Goal: Task Accomplishment & Management: Complete application form

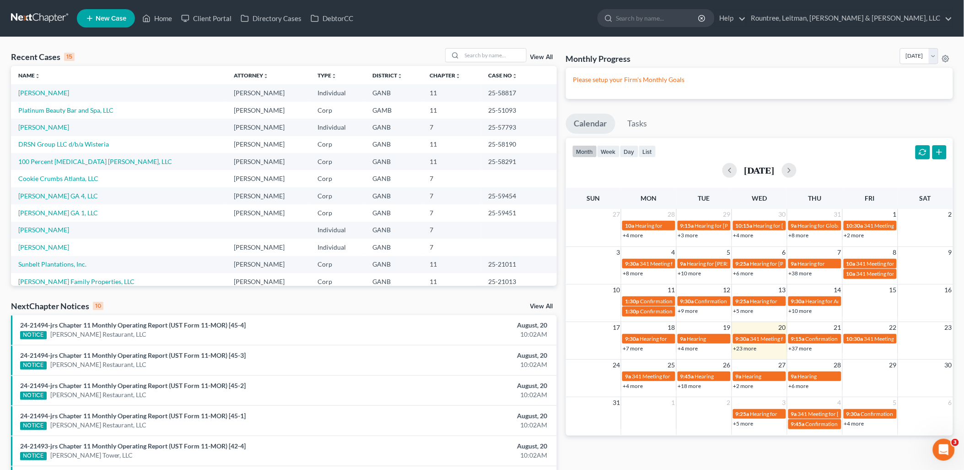
click at [434, 33] on nav "Home New Case Client Portal Directory Cases DebtorCC Rountree, Leitman, [PERSON…" at bounding box center [482, 18] width 964 height 37
click at [471, 56] on input "search" at bounding box center [494, 55] width 64 height 13
click at [407, 43] on div "Recent Cases 15 View All Name unfold_more expand_more expand_less Attorney unfo…" at bounding box center [482, 339] width 964 height 605
click at [373, 48] on div "Recent Cases 15 View All" at bounding box center [284, 57] width 546 height 18
click at [473, 53] on input "search" at bounding box center [494, 55] width 64 height 13
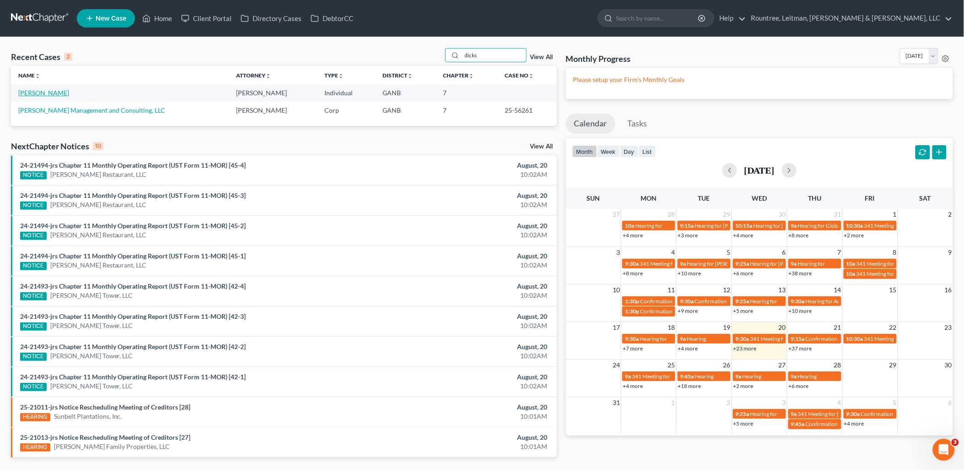
type input "dicks"
click at [60, 93] on link "[PERSON_NAME]" at bounding box center [43, 93] width 51 height 8
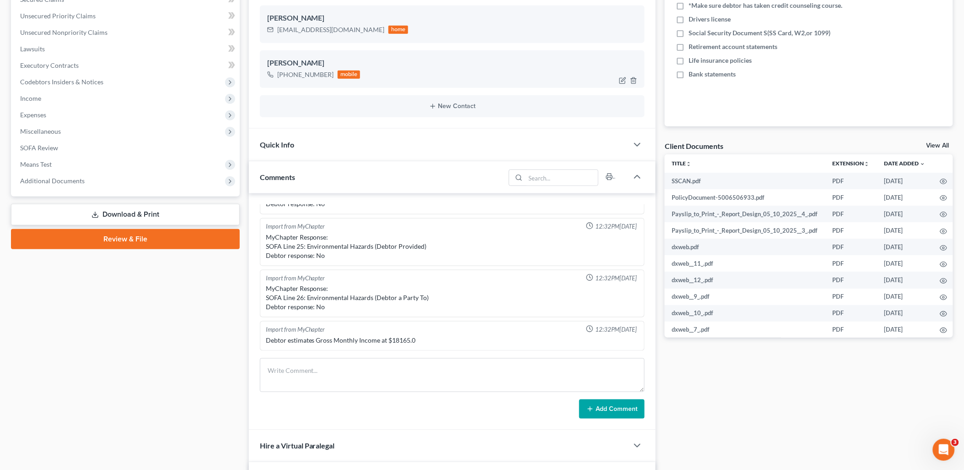
scroll to position [203, 0]
click at [643, 176] on icon "button" at bounding box center [637, 176] width 11 height 11
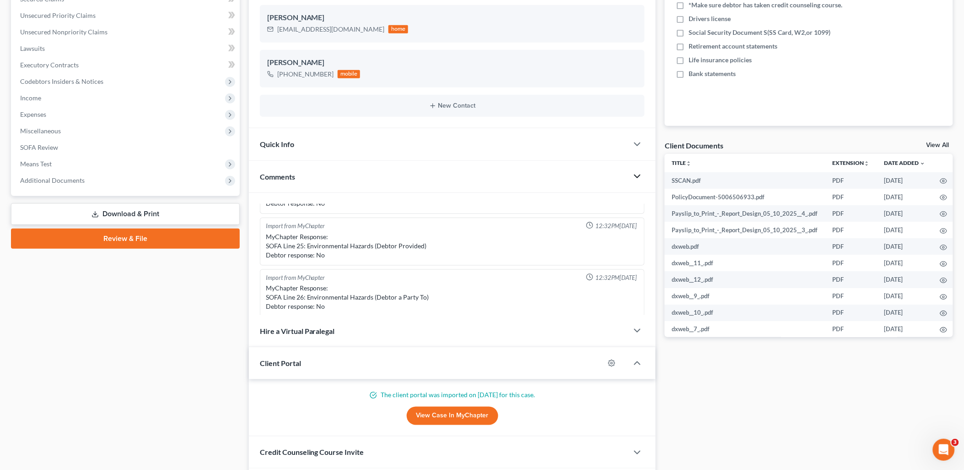
scroll to position [146, 0]
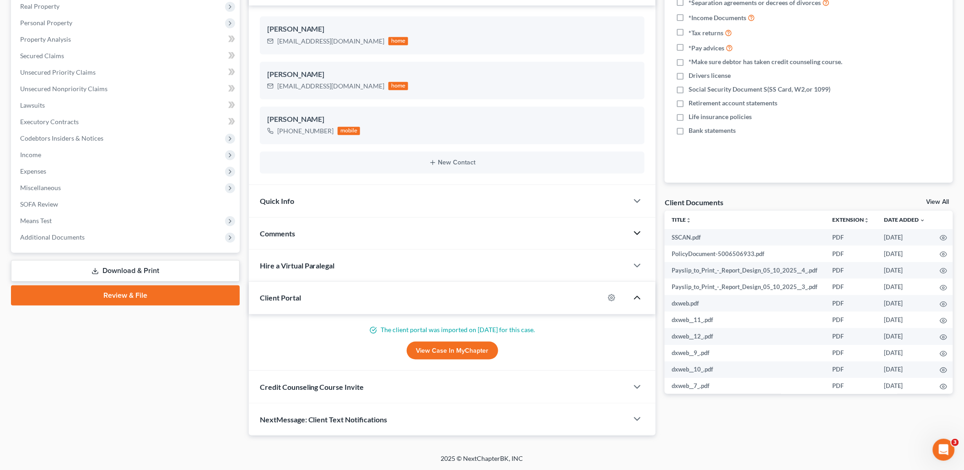
click at [641, 298] on icon "button" at bounding box center [637, 297] width 11 height 11
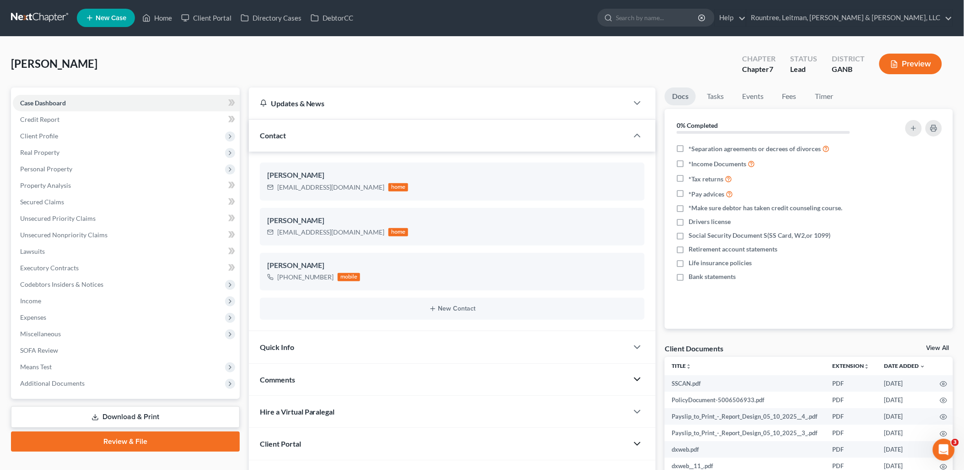
scroll to position [0, 0]
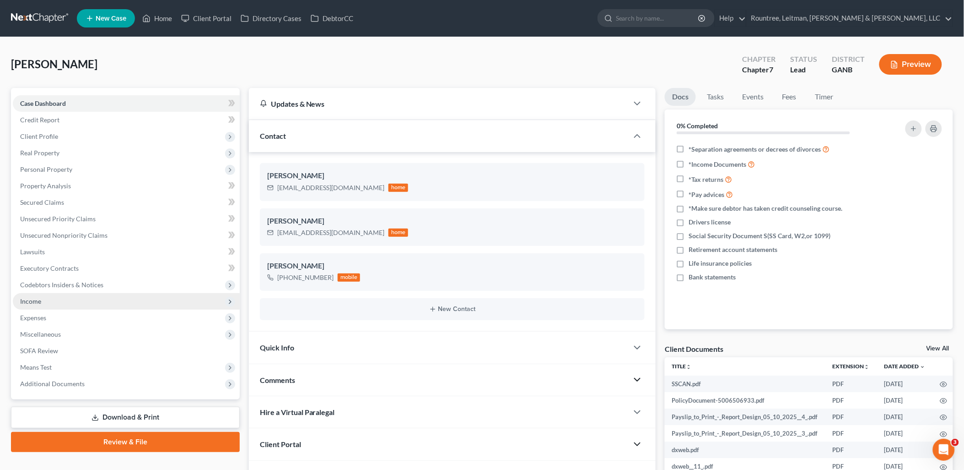
click at [65, 301] on span "Income" at bounding box center [126, 301] width 227 height 16
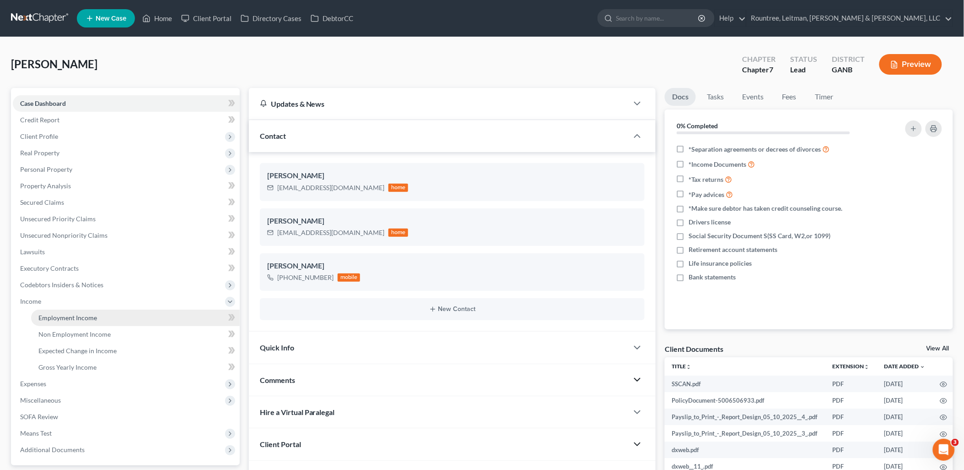
click at [69, 314] on span "Employment Income" at bounding box center [67, 318] width 59 height 8
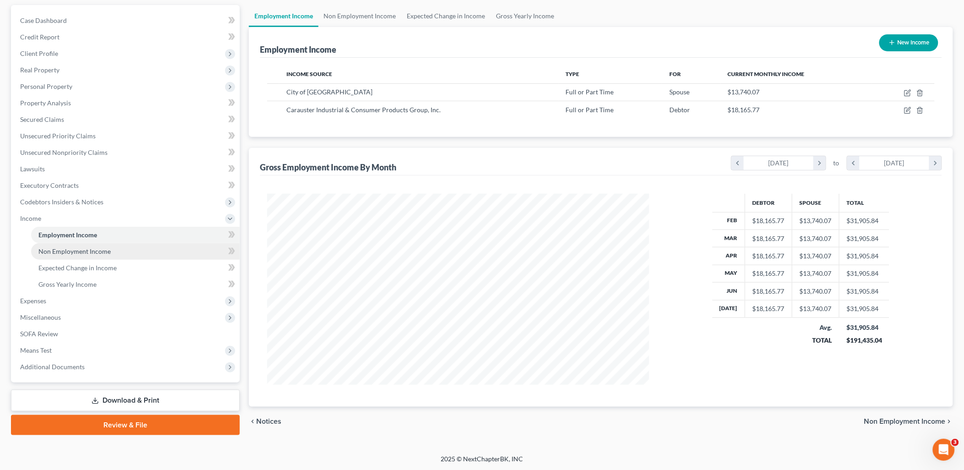
scroll to position [83, 0]
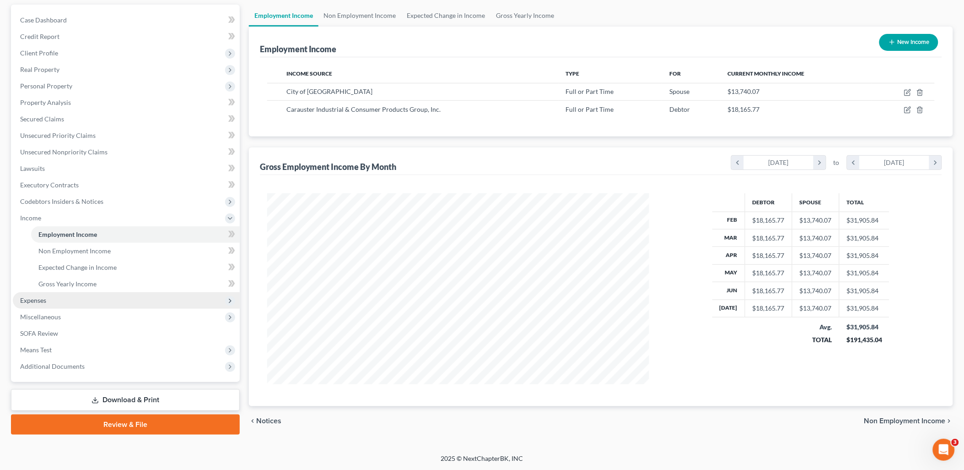
click at [70, 293] on span "Expenses" at bounding box center [126, 300] width 227 height 16
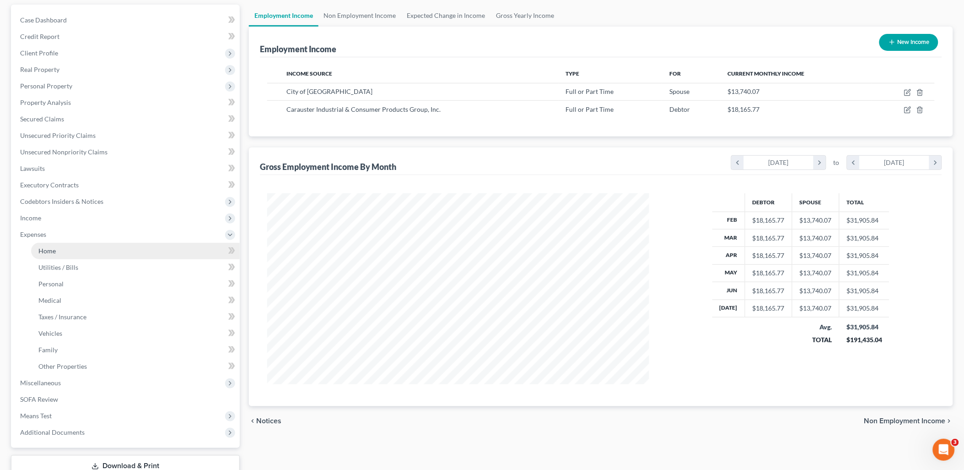
click at [73, 244] on link "Home" at bounding box center [135, 251] width 209 height 16
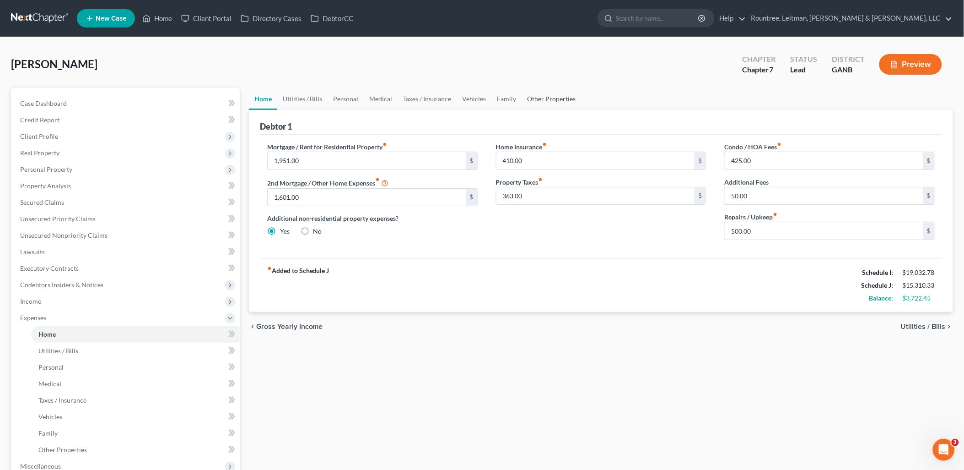
click at [565, 96] on link "Other Properties" at bounding box center [552, 99] width 60 height 22
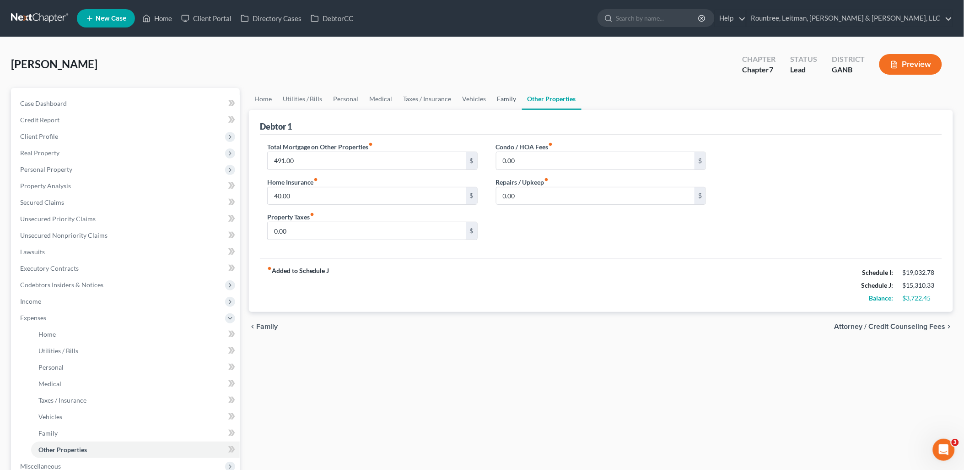
click at [503, 98] on link "Family" at bounding box center [507, 99] width 30 height 22
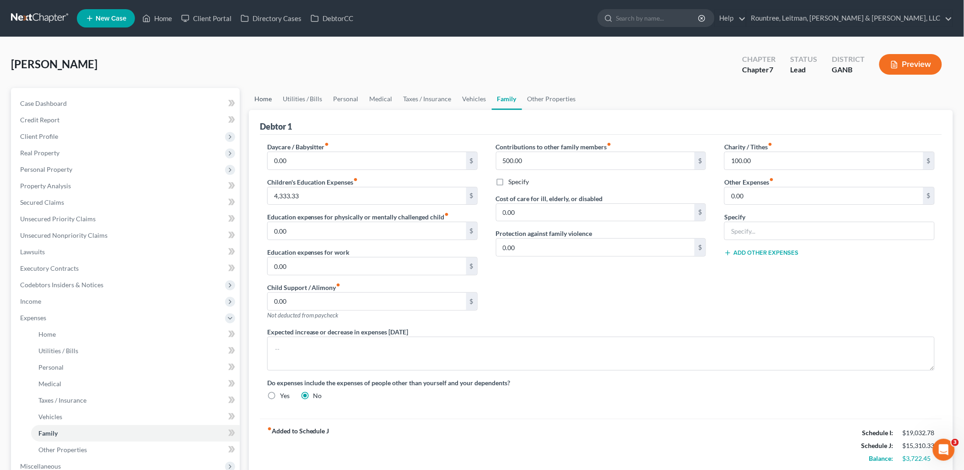
drag, startPoint x: 271, startPoint y: 96, endPoint x: 260, endPoint y: 87, distance: 14.0
click at [270, 96] on link "Home" at bounding box center [263, 99] width 28 height 22
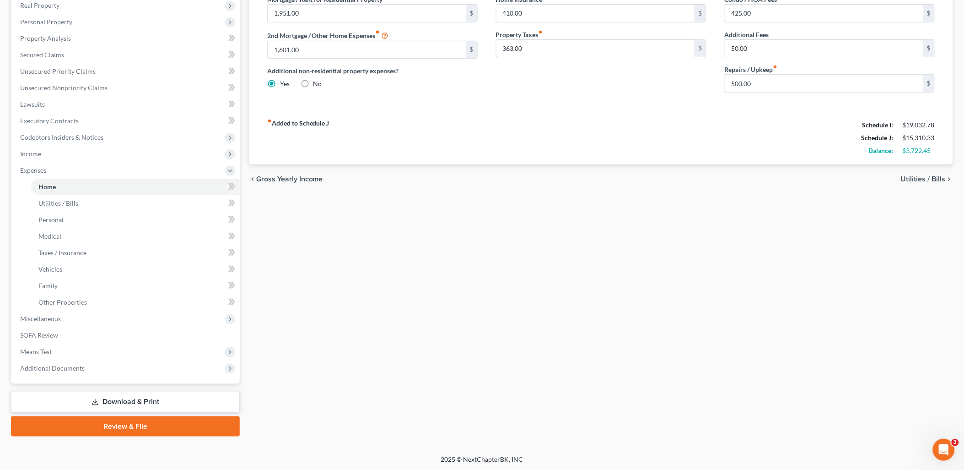
click at [121, 393] on link "Download & Print" at bounding box center [125, 402] width 229 height 22
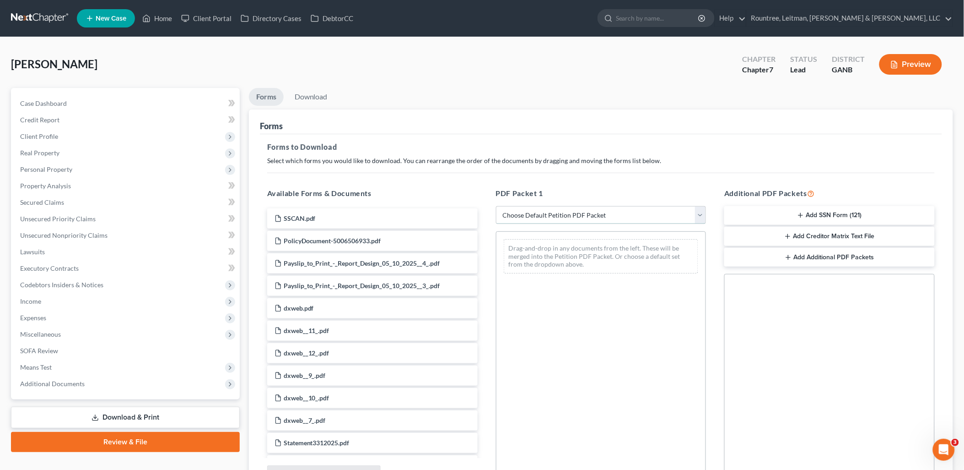
click at [553, 215] on select "Choose Default Petition PDF Packet Complete Bankruptcy Petition (all forms and …" at bounding box center [601, 215] width 211 height 18
click at [554, 213] on select "Choose Default Petition PDF Packet Complete Bankruptcy Petition (all forms and …" at bounding box center [601, 215] width 211 height 18
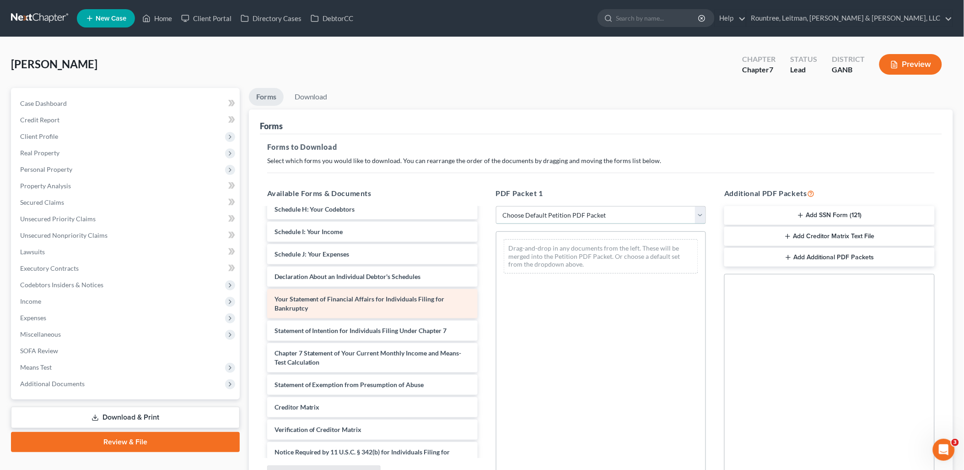
scroll to position [2241, 0]
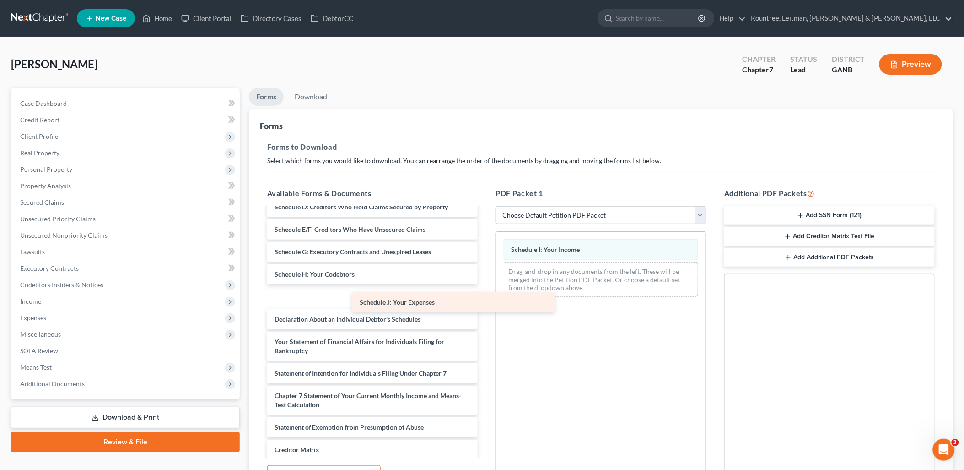
drag, startPoint x: 369, startPoint y: 294, endPoint x: 651, endPoint y: 280, distance: 281.8
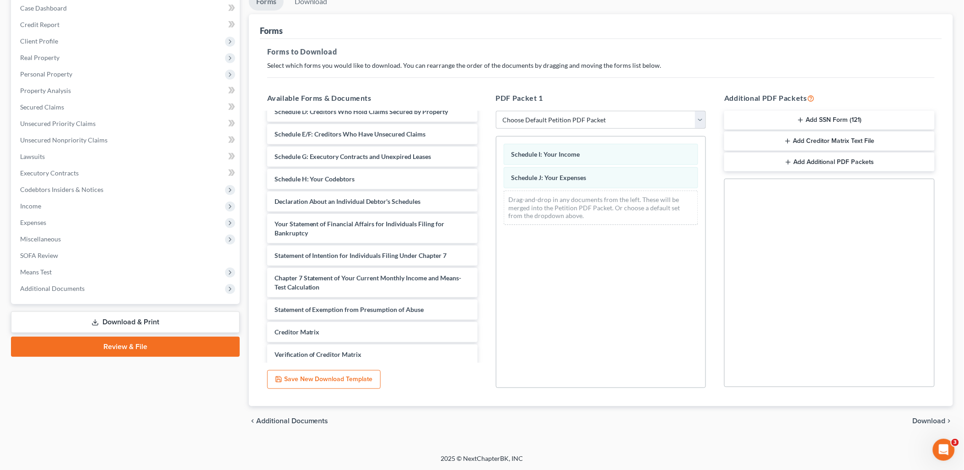
click at [925, 420] on span "Download" at bounding box center [929, 420] width 33 height 7
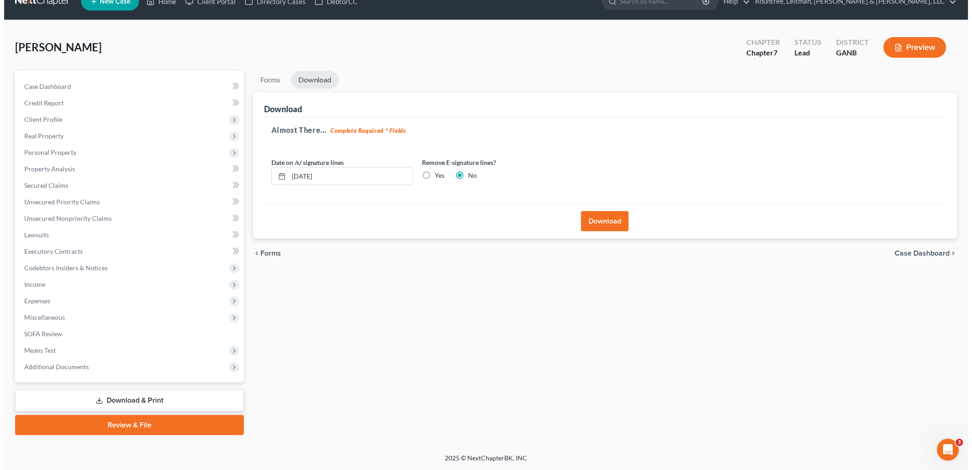
scroll to position [16, 0]
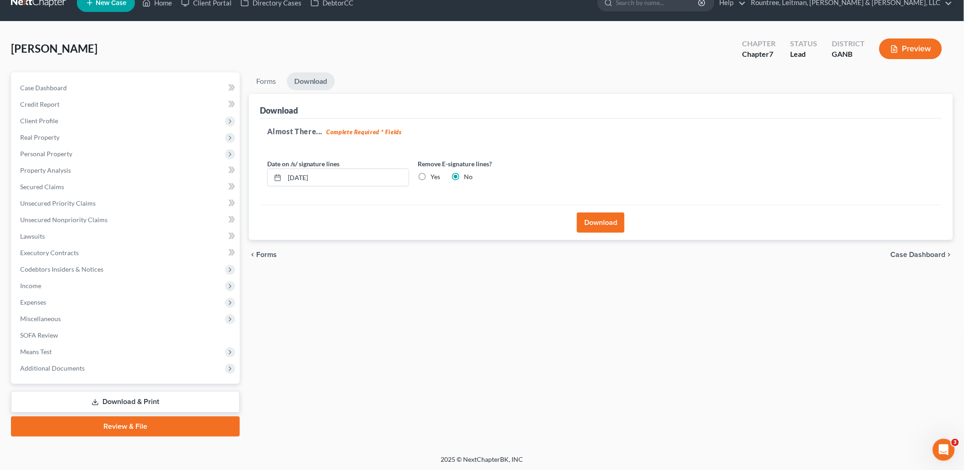
click at [598, 223] on button "Download" at bounding box center [601, 222] width 48 height 20
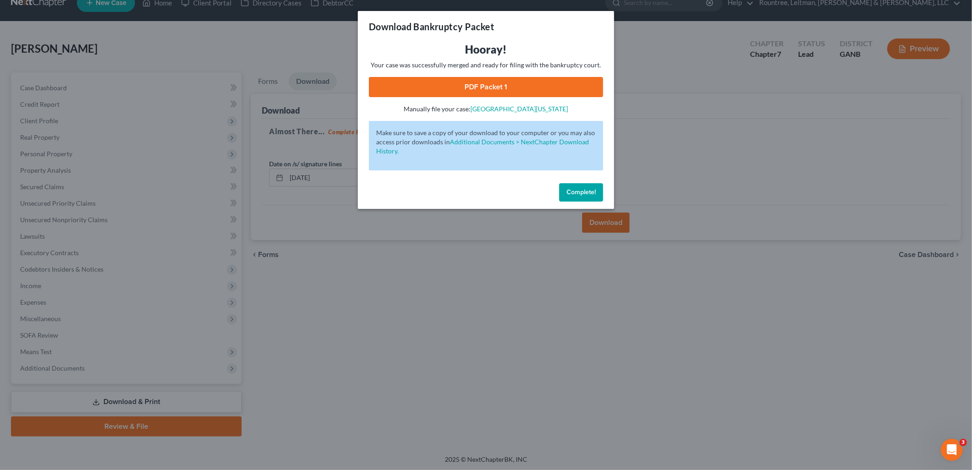
click at [493, 90] on link "PDF Packet 1" at bounding box center [486, 87] width 234 height 20
